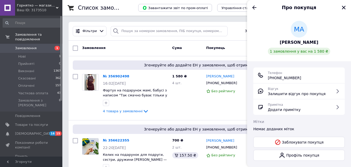
click at [29, 46] on span "Замовлення" at bounding box center [26, 48] width 22 height 5
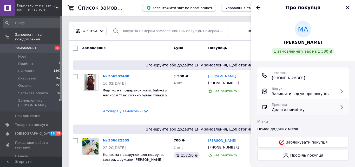
scroll to position [7, 0]
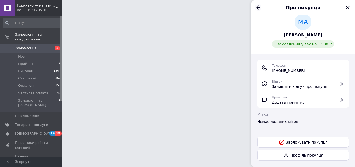
click at [258, 8] on icon "Назад" at bounding box center [258, 7] width 6 height 6
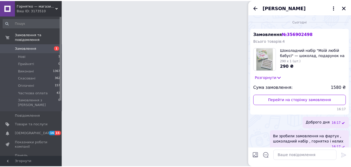
scroll to position [7, 0]
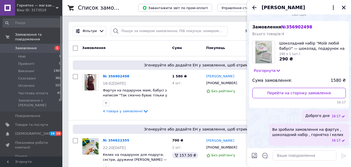
click at [255, 9] on icon "Назад" at bounding box center [254, 7] width 6 height 6
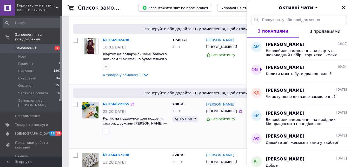
scroll to position [52, 0]
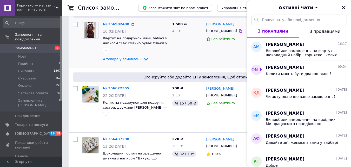
click at [146, 60] on div "4 товара у замовленні" at bounding box center [135, 59] width 65 height 6
click at [50, 44] on link "Замовлення 1" at bounding box center [32, 48] width 64 height 9
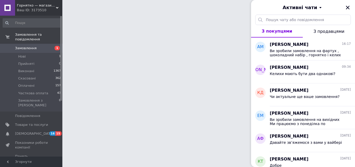
click at [349, 9] on div "Активні чати" at bounding box center [303, 7] width 104 height 15
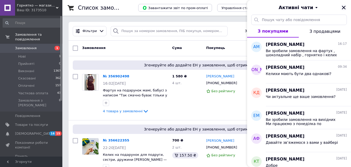
click at [341, 6] on button "Закрити" at bounding box center [344, 7] width 6 height 6
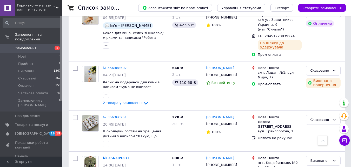
scroll to position [260, 0]
